Goal: Navigation & Orientation: Go to known website

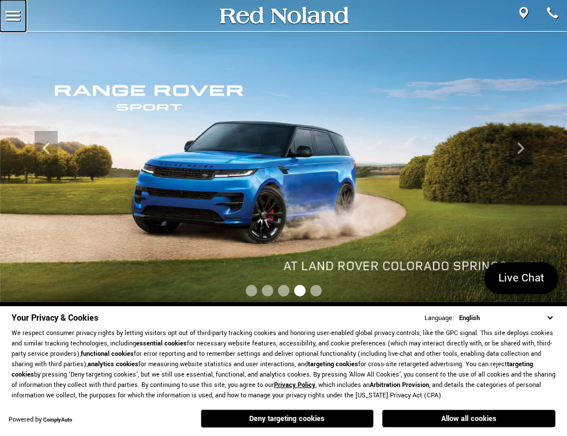
click at [10, 12] on span at bounding box center [13, 12] width 14 height 2
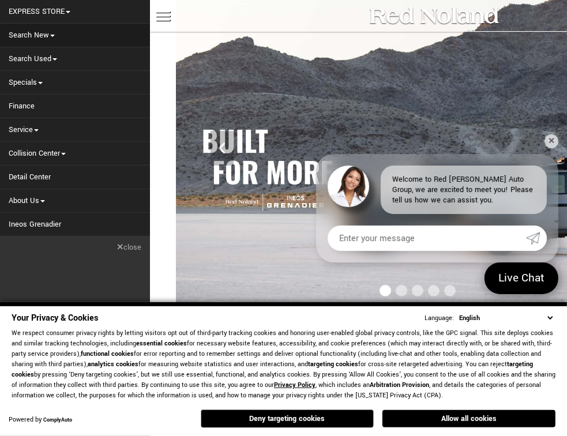
click at [57, 36] on link "Search New" at bounding box center [75, 35] width 150 height 23
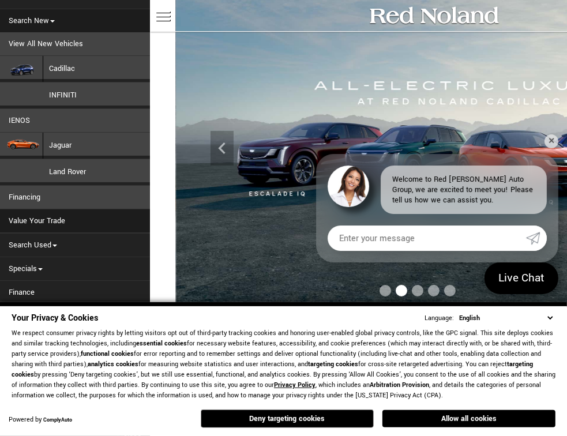
scroll to position [21, 0]
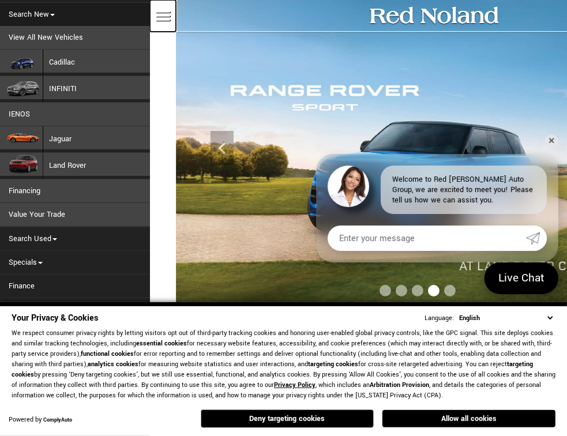
click at [165, 16] on span at bounding box center [163, 16] width 14 height 2
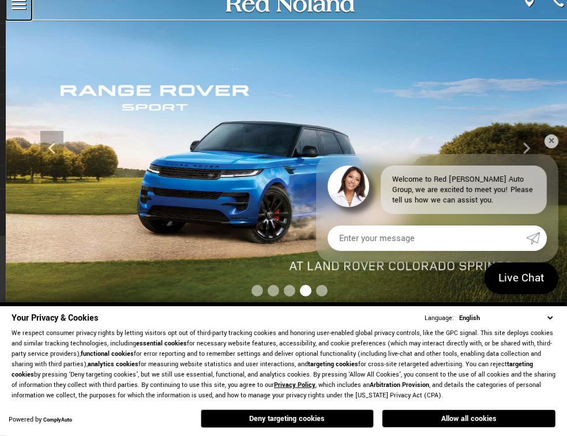
scroll to position [0, 0]
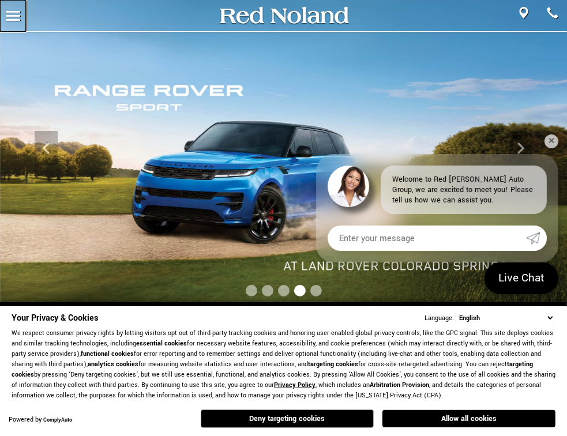
click at [14, 8] on link "MENU" at bounding box center [13, 16] width 26 height 32
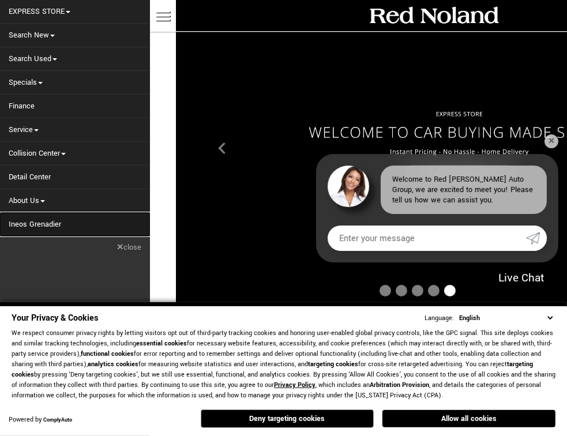
click at [35, 223] on link "Ineos Grenadier" at bounding box center [75, 224] width 150 height 23
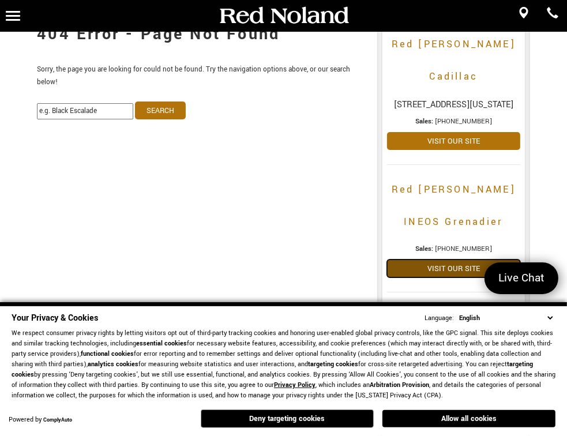
click at [457, 260] on link "Visit Our Site" at bounding box center [453, 269] width 133 height 18
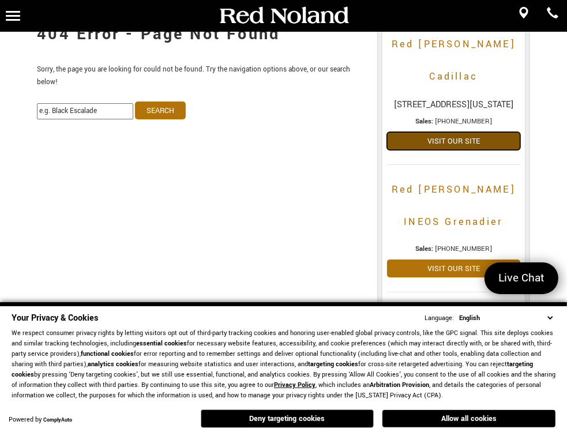
click at [464, 132] on link "Visit Our Site" at bounding box center [453, 141] width 133 height 18
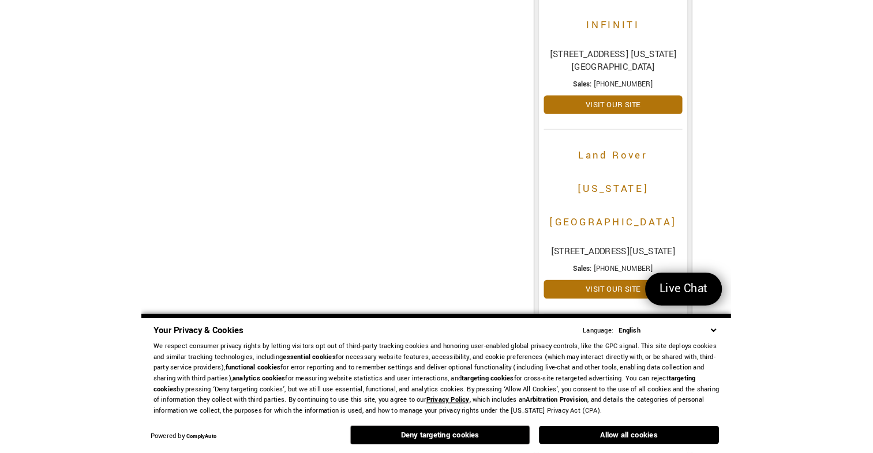
scroll to position [346, 0]
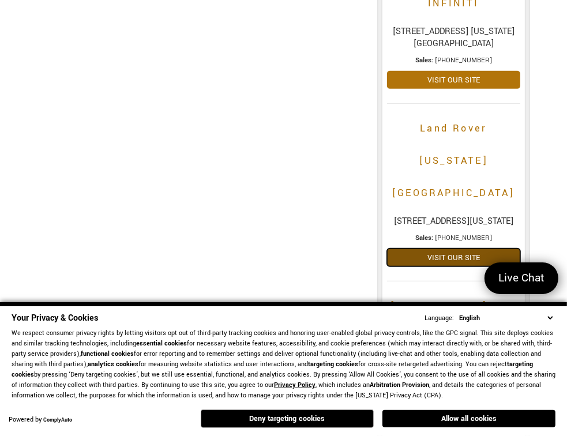
click at [466, 249] on link "Visit Our Site" at bounding box center [453, 258] width 133 height 18
